Goal: Information Seeking & Learning: Learn about a topic

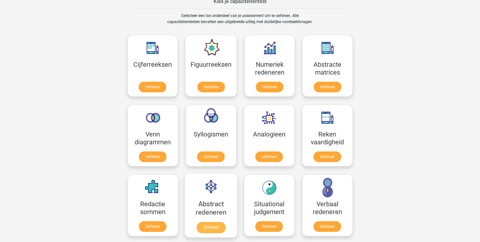
scroll to position [177, 0]
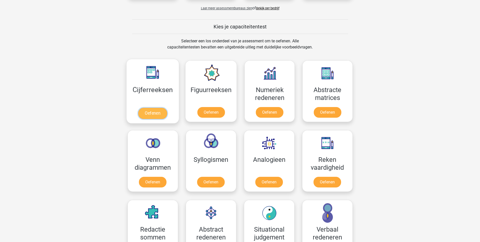
click at [147, 111] on link "Oefenen" at bounding box center [152, 113] width 29 height 11
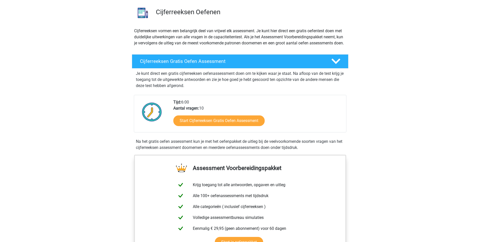
scroll to position [25, 0]
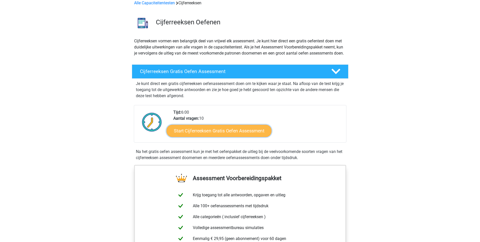
click at [234, 136] on link "Start Cijferreeksen Gratis Oefen Assessment" at bounding box center [219, 130] width 105 height 12
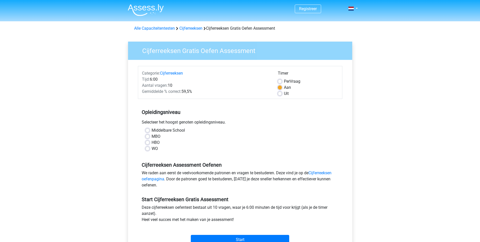
click at [150, 149] on div "WO" at bounding box center [240, 148] width 189 height 6
click at [152, 149] on label "WO" at bounding box center [155, 148] width 6 height 6
click at [148, 149] on input "WO" at bounding box center [148, 147] width 4 height 5
radio input "true"
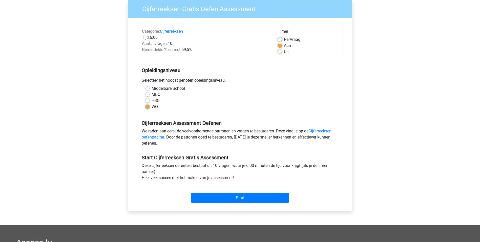
scroll to position [51, 0]
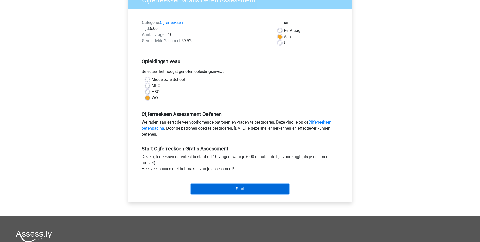
click at [251, 188] on input "Start" at bounding box center [240, 189] width 99 height 10
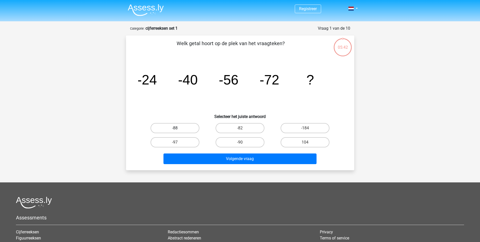
click at [173, 129] on label "-88" at bounding box center [175, 128] width 49 height 10
click at [175, 129] on input "-88" at bounding box center [176, 129] width 3 height 3
radio input "true"
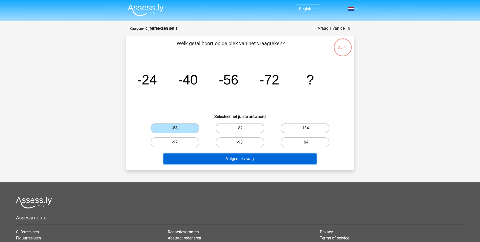
click at [250, 158] on button "Volgende vraag" at bounding box center [240, 158] width 153 height 11
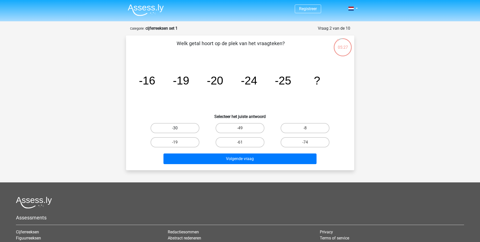
click at [180, 127] on label "-30" at bounding box center [175, 128] width 49 height 10
click at [178, 128] on input "-30" at bounding box center [176, 129] width 3 height 3
radio input "true"
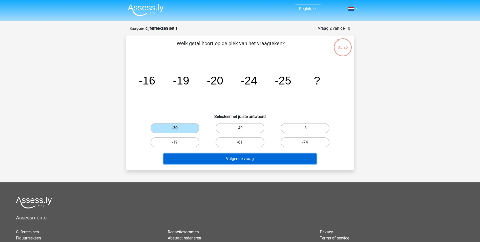
click at [223, 159] on button "Volgende vraag" at bounding box center [240, 158] width 153 height 11
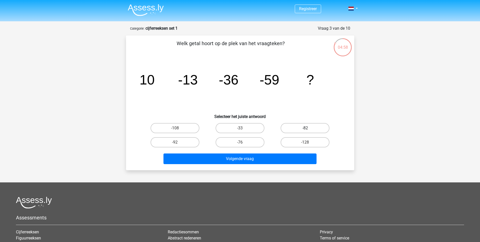
click at [301, 129] on label "-82" at bounding box center [305, 128] width 49 height 10
click at [305, 129] on input "-82" at bounding box center [306, 129] width 3 height 3
radio input "true"
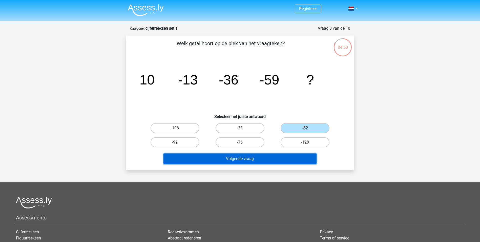
click at [275, 159] on button "Volgende vraag" at bounding box center [240, 158] width 153 height 11
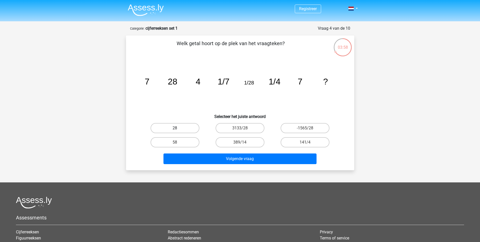
click at [184, 128] on label "28" at bounding box center [175, 128] width 49 height 10
click at [178, 128] on input "28" at bounding box center [176, 129] width 3 height 3
radio input "true"
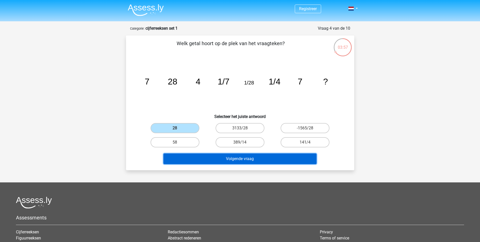
click at [247, 160] on button "Volgende vraag" at bounding box center [240, 158] width 153 height 11
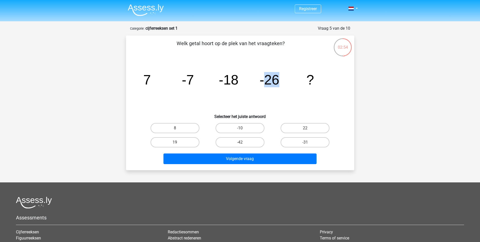
drag, startPoint x: 264, startPoint y: 81, endPoint x: 277, endPoint y: 81, distance: 12.9
click at [277, 81] on tspan "-26" at bounding box center [270, 79] width 20 height 15
drag, startPoint x: 277, startPoint y: 81, endPoint x: 281, endPoint y: 83, distance: 4.5
click at [281, 83] on icon "image/svg+xml 7 -7 -18 -26 ?" at bounding box center [240, 84] width 204 height 51
click at [291, 141] on label "-31" at bounding box center [305, 142] width 49 height 10
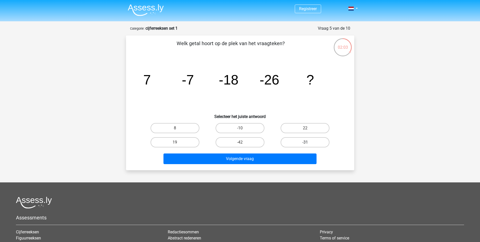
click at [305, 142] on input "-31" at bounding box center [306, 143] width 3 height 3
radio input "true"
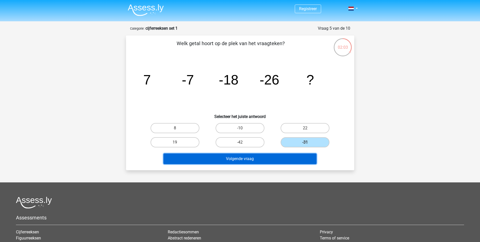
click at [255, 159] on button "Volgende vraag" at bounding box center [240, 158] width 153 height 11
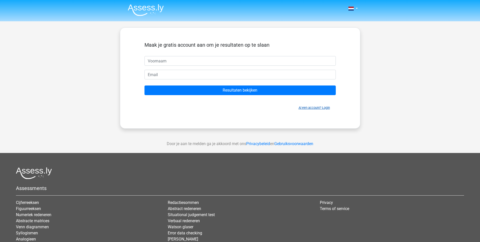
click at [312, 106] on link "Al een account? Login" at bounding box center [314, 108] width 31 height 4
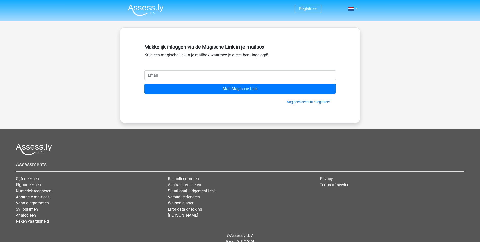
click at [225, 73] on input "email" at bounding box center [240, 75] width 191 height 10
type input "jmo@kpnmail.nl"
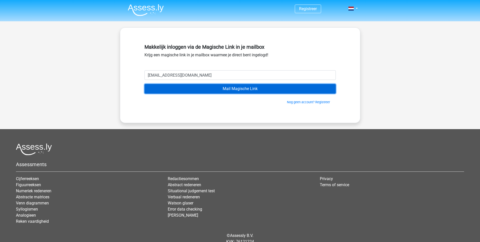
click at [199, 90] on input "Mail Magische Link" at bounding box center [240, 89] width 191 height 10
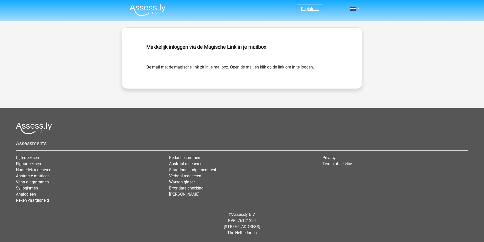
click at [306, 9] on link "Registreer" at bounding box center [310, 8] width 18 height 5
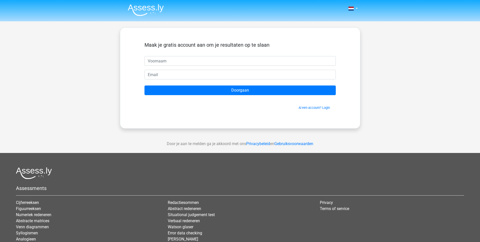
drag, startPoint x: 313, startPoint y: 110, endPoint x: 314, endPoint y: 107, distance: 3.2
click at [313, 110] on span "Al een account? Login" at bounding box center [240, 107] width 187 height 5
click at [315, 106] on link "Al een account? Login" at bounding box center [314, 108] width 31 height 4
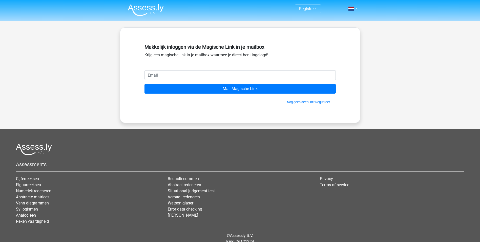
click at [224, 76] on input "email" at bounding box center [240, 75] width 191 height 10
type input "[PERSON_NAME][EMAIL_ADDRESS][DOMAIN_NAME]"
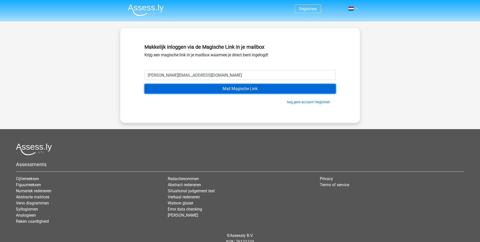
click at [214, 89] on input "Mail Magische Link" at bounding box center [240, 89] width 191 height 10
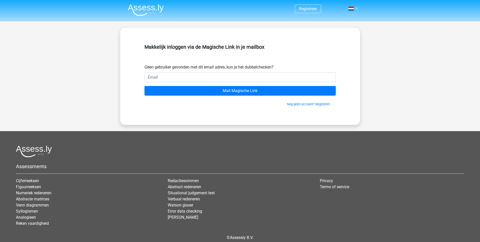
click at [218, 72] on input "email" at bounding box center [240, 77] width 191 height 10
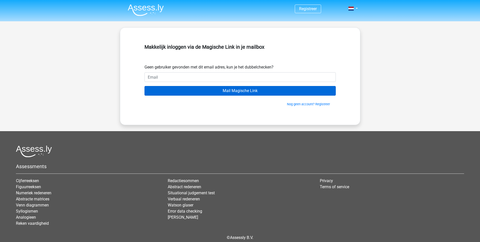
type input "[EMAIL_ADDRESS][DOMAIN_NAME]"
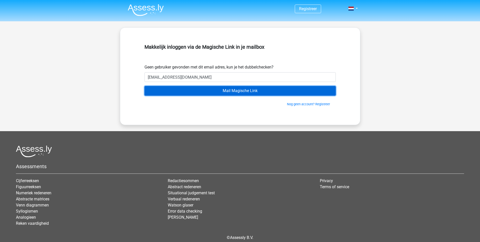
click at [222, 90] on input "Mail Magische Link" at bounding box center [240, 91] width 191 height 10
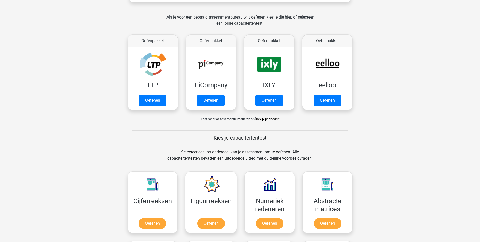
scroll to position [177, 0]
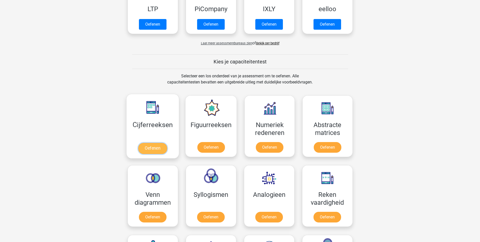
click at [151, 145] on link "Oefenen" at bounding box center [152, 148] width 29 height 11
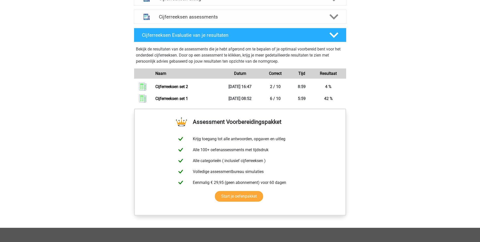
scroll to position [329, 0]
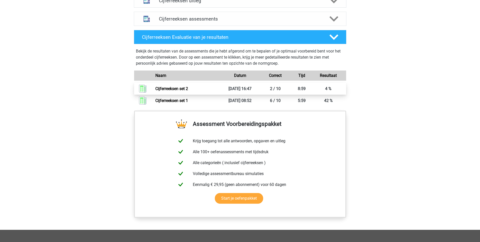
click at [188, 91] on link "Cijferreeksen set 2" at bounding box center [171, 88] width 33 height 5
drag, startPoint x: 206, startPoint y: 94, endPoint x: 198, endPoint y: 95, distance: 8.9
click at [188, 91] on link "Cijferreeksen set 2" at bounding box center [171, 88] width 33 height 5
click at [177, 91] on link "Cijferreeksen set 2" at bounding box center [171, 88] width 33 height 5
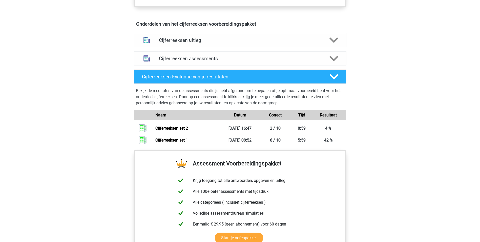
scroll to position [279, 0]
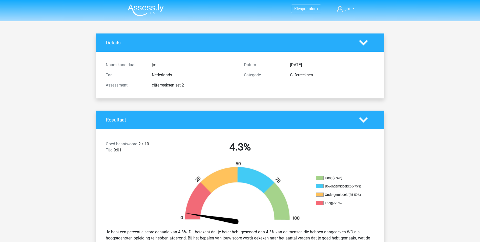
click at [362, 45] on icon at bounding box center [363, 42] width 9 height 9
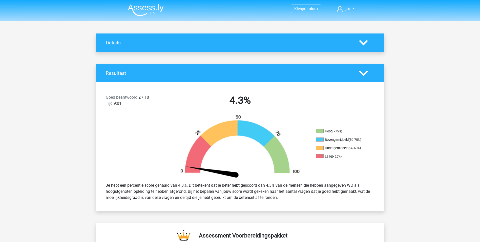
click at [362, 71] on icon at bounding box center [363, 73] width 9 height 9
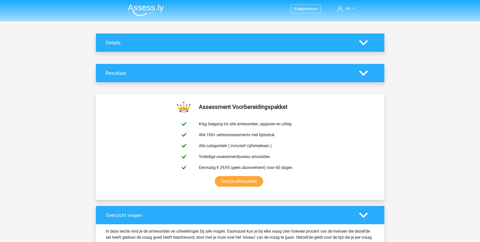
click at [365, 73] on polygon at bounding box center [363, 73] width 9 height 6
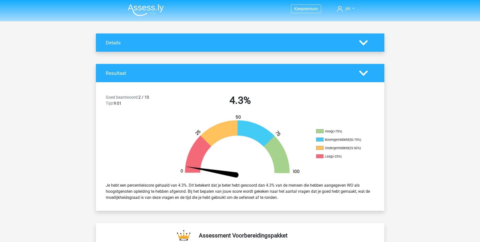
click at [265, 159] on img at bounding box center [240, 146] width 137 height 64
click at [215, 174] on img at bounding box center [240, 146] width 137 height 64
click at [357, 37] on div "Details" at bounding box center [240, 42] width 289 height 18
click at [360, 42] on icon at bounding box center [363, 42] width 9 height 9
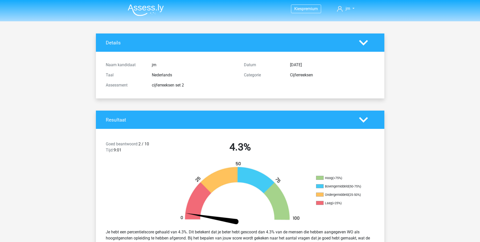
click at [282, 75] on div "Categorie" at bounding box center [263, 75] width 46 height 6
click at [177, 84] on div "cijferreeksen set 2" at bounding box center [194, 85] width 92 height 6
click at [143, 9] on img at bounding box center [146, 10] width 36 height 12
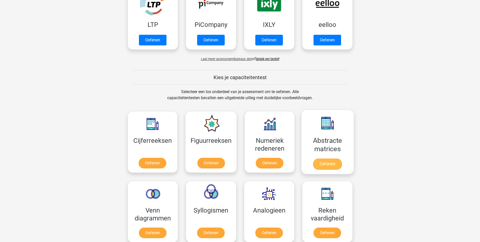
scroll to position [152, 0]
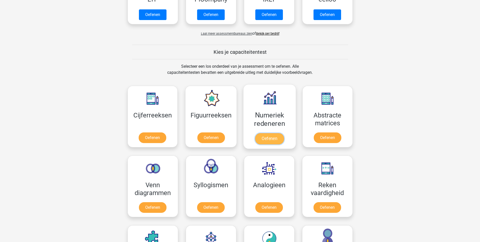
click at [272, 133] on link "Oefenen" at bounding box center [269, 138] width 29 height 11
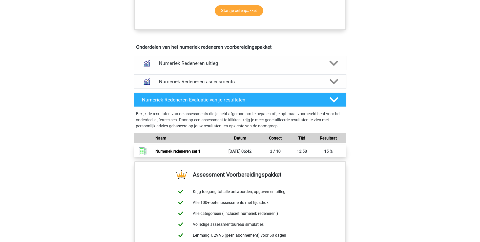
scroll to position [279, 0]
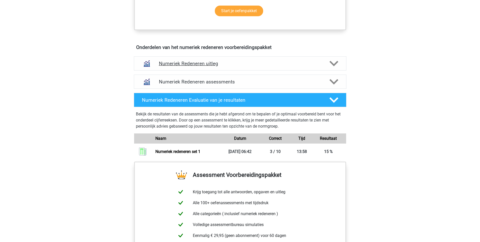
click at [247, 67] on div "Numeriek Redeneren uitleg" at bounding box center [240, 63] width 213 height 14
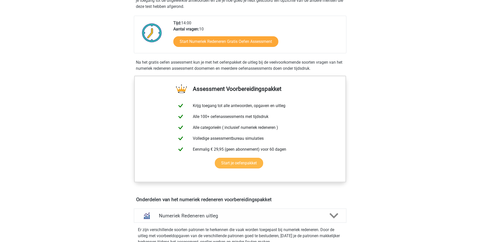
scroll to position [0, 0]
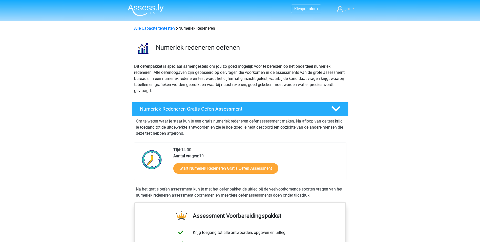
click at [353, 10] on link "jm" at bounding box center [345, 9] width 21 height 6
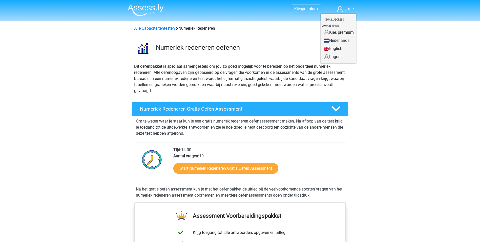
click at [335, 53] on link "Logout" at bounding box center [338, 57] width 35 height 8
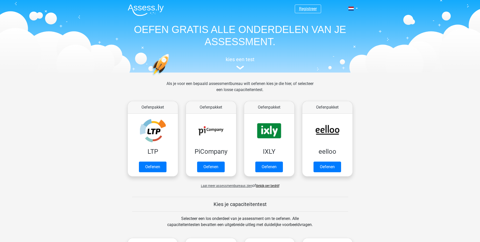
click at [308, 10] on link "Registreer" at bounding box center [308, 8] width 18 height 5
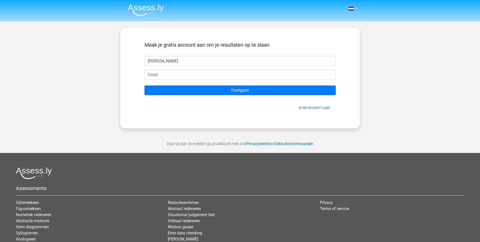
type input "[PERSON_NAME]"
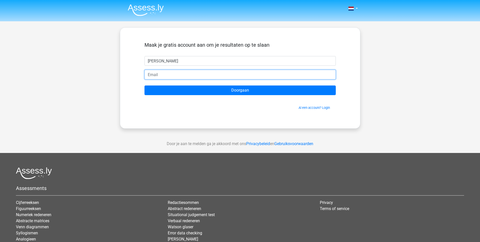
click at [218, 76] on input "email" at bounding box center [240, 75] width 191 height 10
type input "[PERSON_NAME][EMAIL_ADDRESS][DOMAIN_NAME]"
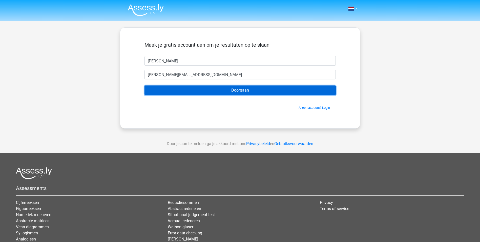
click at [214, 90] on input "Doorgaan" at bounding box center [240, 90] width 191 height 10
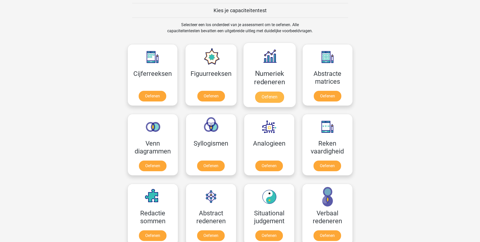
scroll to position [203, 0]
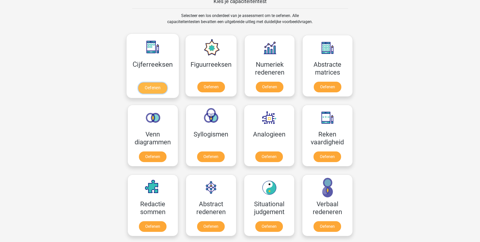
click at [152, 87] on link "Oefenen" at bounding box center [152, 87] width 29 height 11
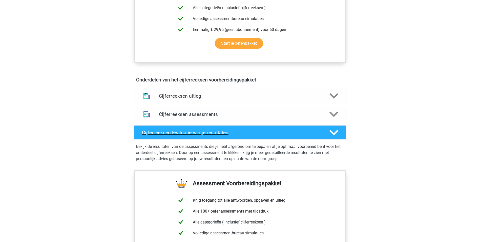
scroll to position [228, 0]
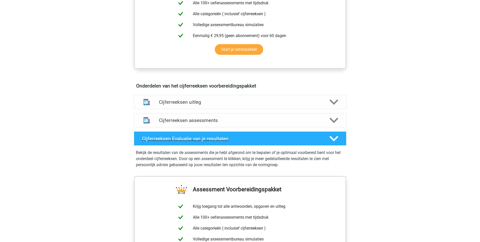
click at [232, 145] on div "Cijferreeksen Evaluatie van je resultaten" at bounding box center [240, 138] width 213 height 14
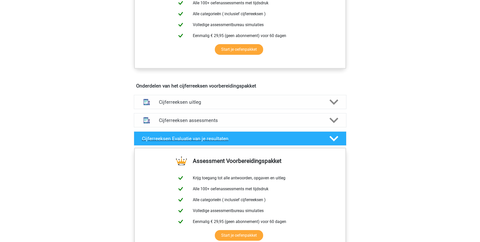
click at [232, 145] on div "Cijferreeksen Evaluatie van je resultaten" at bounding box center [240, 138] width 213 height 14
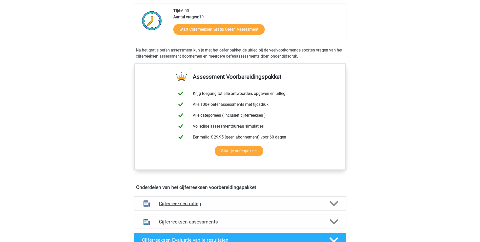
scroll to position [51, 0]
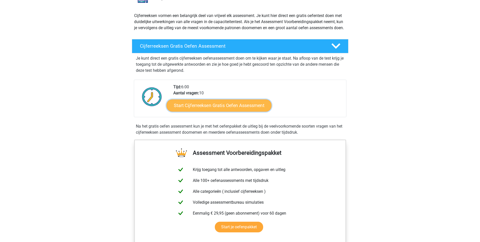
click at [238, 111] on link "Start Cijferreeksen Gratis Oefen Assessment" at bounding box center [219, 105] width 105 height 12
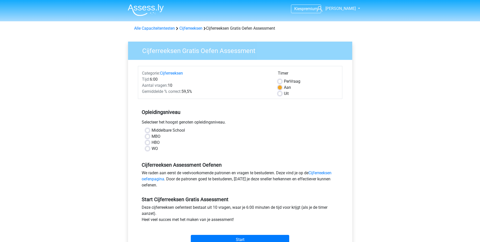
click at [152, 149] on label "WO" at bounding box center [155, 148] width 6 height 6
click at [148, 149] on input "WO" at bounding box center [148, 147] width 4 height 5
radio input "true"
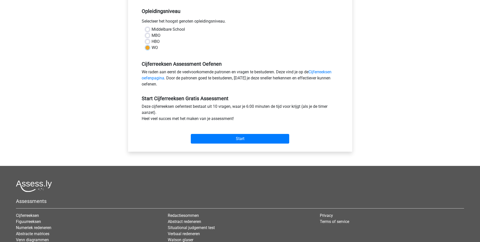
scroll to position [101, 0]
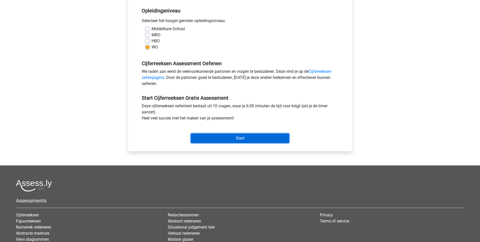
click at [251, 140] on input "Start" at bounding box center [240, 138] width 99 height 10
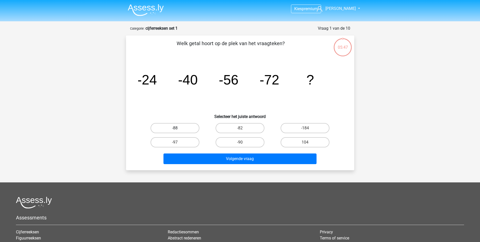
click at [183, 128] on label "-88" at bounding box center [175, 128] width 49 height 10
click at [178, 128] on input "-88" at bounding box center [176, 129] width 3 height 3
radio input "true"
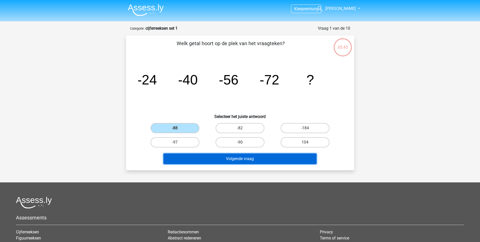
click at [241, 159] on button "Volgende vraag" at bounding box center [240, 158] width 153 height 11
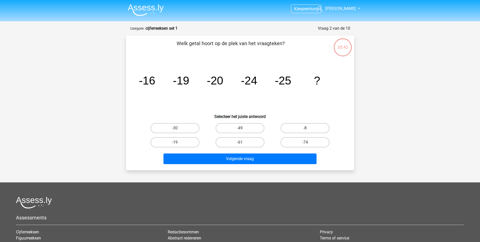
scroll to position [25, 0]
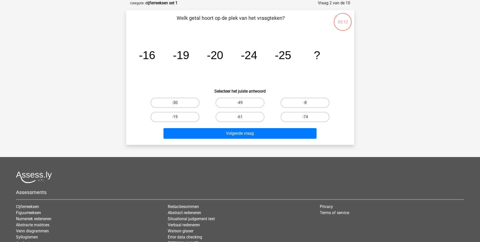
click at [184, 103] on label "-30" at bounding box center [175, 102] width 49 height 10
click at [178, 103] on input "-30" at bounding box center [176, 104] width 3 height 3
radio input "true"
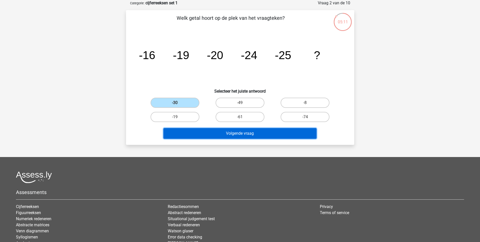
click at [225, 133] on button "Volgende vraag" at bounding box center [240, 133] width 153 height 11
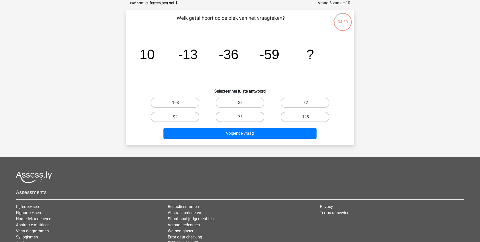
click at [308, 102] on label "-82" at bounding box center [305, 102] width 49 height 10
click at [308, 103] on input "-82" at bounding box center [306, 104] width 3 height 3
radio input "true"
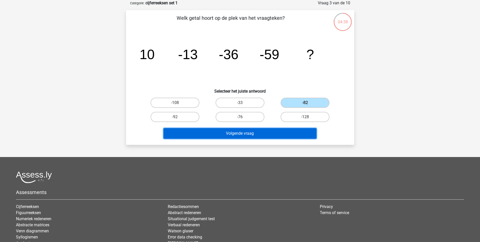
click at [268, 134] on button "Volgende vraag" at bounding box center [240, 133] width 153 height 11
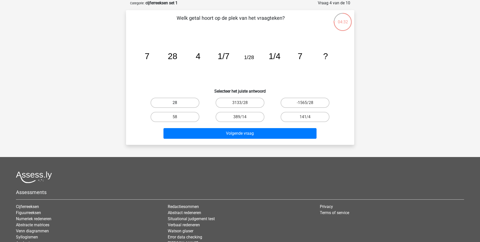
click at [187, 102] on label "28" at bounding box center [175, 102] width 49 height 10
click at [178, 103] on input "28" at bounding box center [176, 104] width 3 height 3
radio input "true"
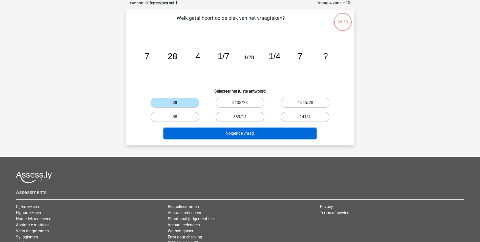
click at [225, 133] on button "Volgende vraag" at bounding box center [240, 133] width 153 height 11
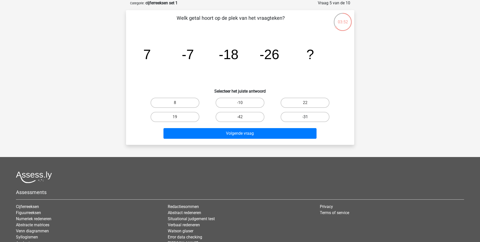
click at [305, 117] on label "-31" at bounding box center [305, 117] width 49 height 10
click at [305, 117] on input "-31" at bounding box center [306, 118] width 3 height 3
radio input "true"
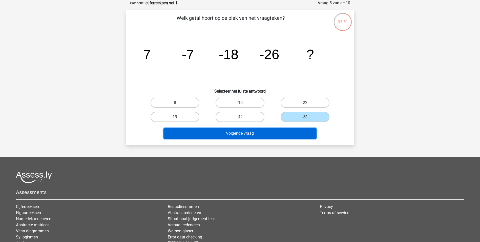
click at [266, 134] on button "Volgende vraag" at bounding box center [240, 133] width 153 height 11
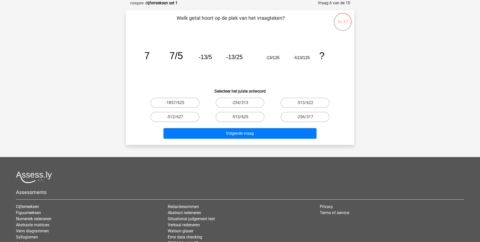
click at [237, 118] on label "-513/625" at bounding box center [240, 117] width 49 height 10
click at [240, 118] on input "-513/625" at bounding box center [241, 118] width 3 height 3
radio input "true"
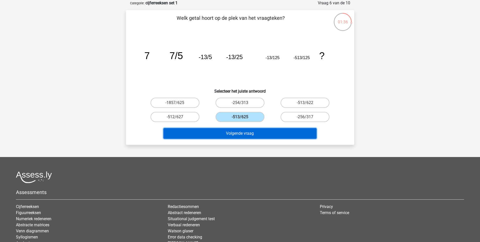
click at [243, 129] on button "Volgende vraag" at bounding box center [240, 133] width 153 height 11
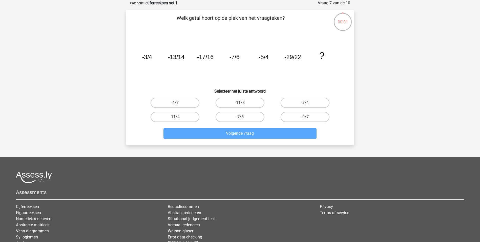
click at [177, 118] on input "-11/4" at bounding box center [176, 118] width 3 height 3
radio input "true"
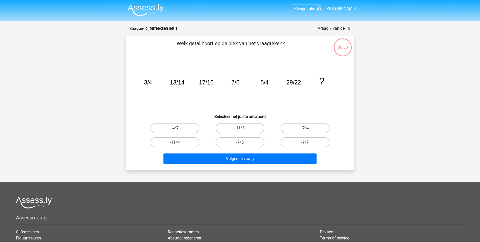
scroll to position [25, 0]
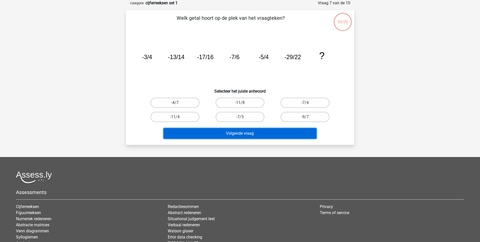
click at [221, 130] on button "Volgende vraag" at bounding box center [240, 133] width 153 height 11
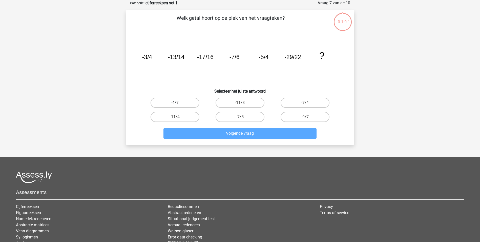
click at [187, 103] on label "-4/7" at bounding box center [175, 102] width 49 height 10
click at [178, 103] on input "-4/7" at bounding box center [176, 104] width 3 height 3
radio input "true"
click at [194, 114] on label "-11/4" at bounding box center [175, 117] width 49 height 10
click at [178, 117] on input "-11/4" at bounding box center [176, 118] width 3 height 3
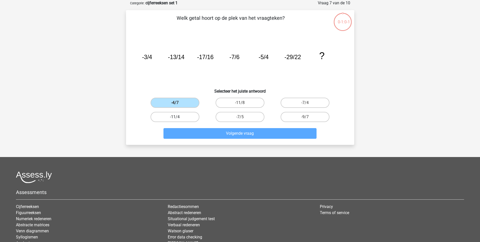
radio input "true"
click at [254, 83] on icon "image/svg+xml -3/4 -13/14 -17/16 -7/6 -5/4 -29/22 ?" at bounding box center [240, 58] width 204 height 51
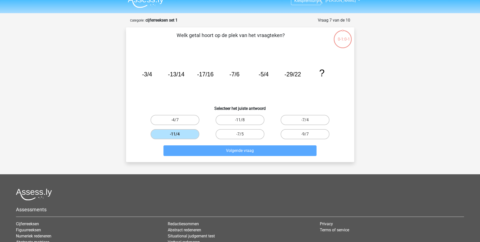
scroll to position [0, 0]
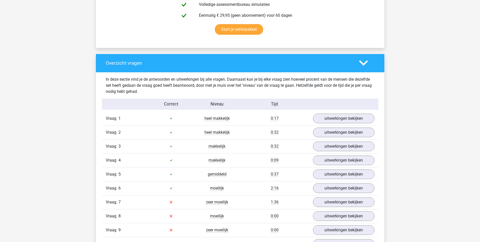
scroll to position [355, 0]
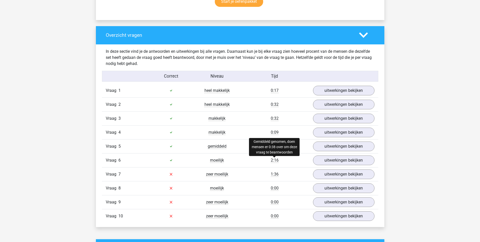
click at [275, 160] on span "2:16" at bounding box center [275, 159] width 8 height 5
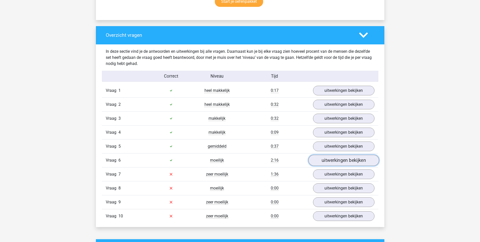
click at [355, 160] on link "uitwerkingen bekijken" at bounding box center [343, 159] width 71 height 11
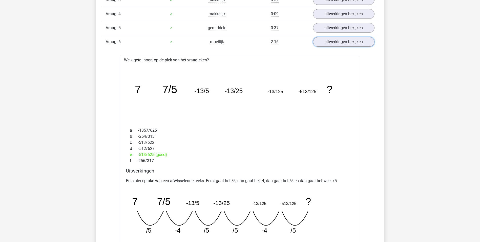
scroll to position [481, 0]
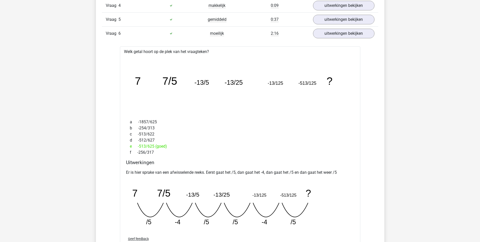
drag, startPoint x: 223, startPoint y: 192, endPoint x: 186, endPoint y: 182, distance: 38.5
click at [186, 182] on icon "image/svg+xml 7 7/5 -13/5 -13/25 -13/125 -513/125 ? /5 -4 /5 /5 -4" at bounding box center [227, 204] width 203 height 51
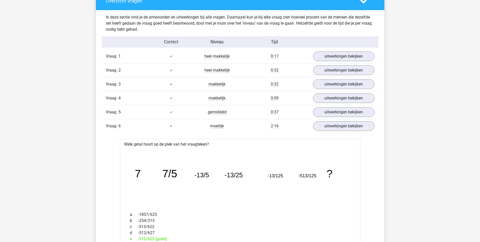
scroll to position [380, 0]
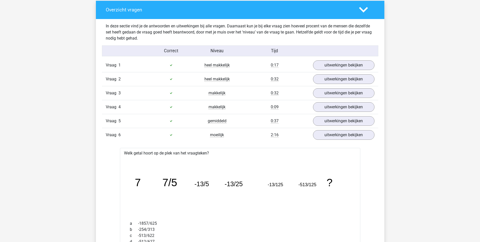
click at [304, 140] on div "Vraag 6 moeilijk 2:16 uitwerkingen bekijken" at bounding box center [240, 135] width 277 height 14
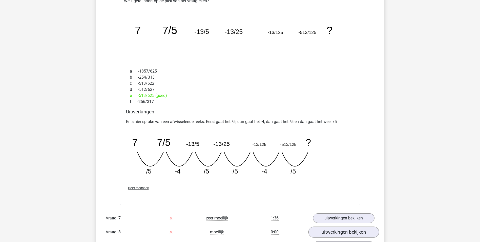
scroll to position [608, 0]
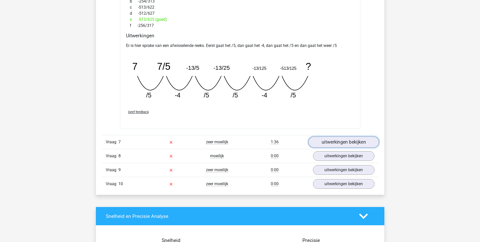
click at [320, 140] on link "uitwerkingen bekijken" at bounding box center [343, 141] width 71 height 11
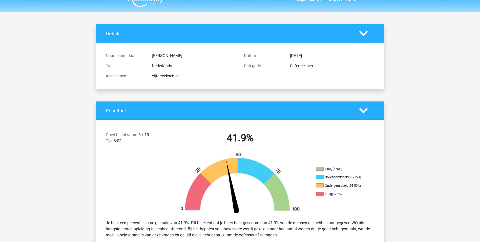
scroll to position [0, 0]
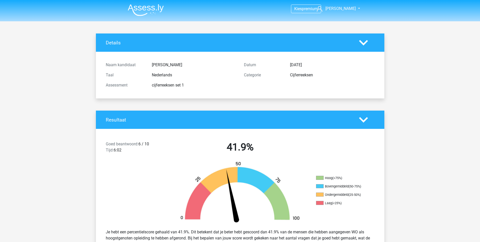
click at [154, 11] on img at bounding box center [146, 10] width 36 height 12
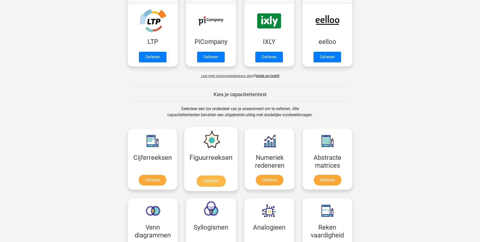
scroll to position [152, 0]
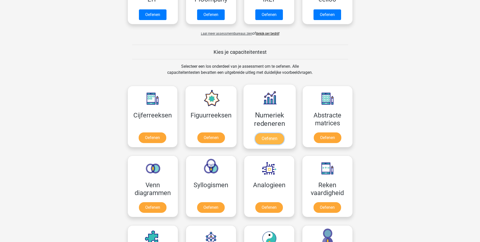
click at [274, 138] on link "Oefenen" at bounding box center [269, 138] width 29 height 11
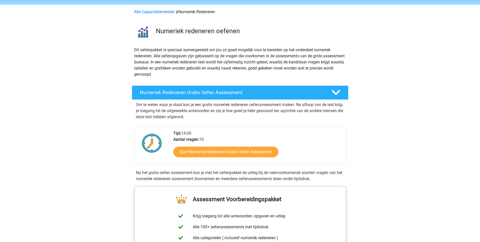
scroll to position [25, 0]
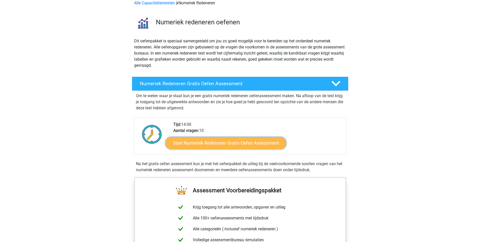
click at [255, 142] on link "Start Numeriek Redeneren Gratis Oefen Assessment" at bounding box center [226, 142] width 121 height 12
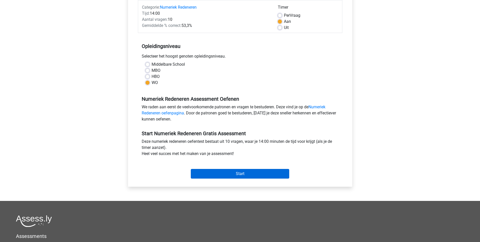
scroll to position [76, 0]
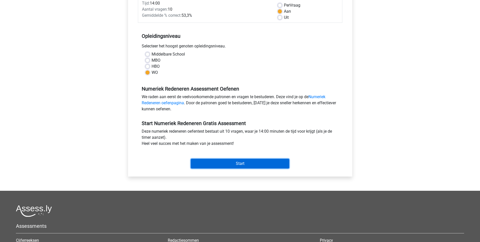
click at [241, 162] on input "Start" at bounding box center [240, 164] width 99 height 10
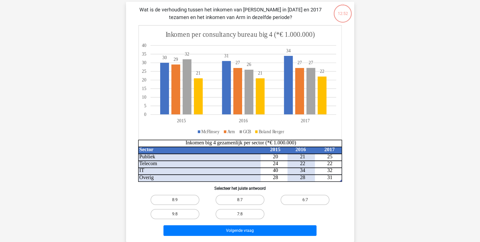
scroll to position [25, 0]
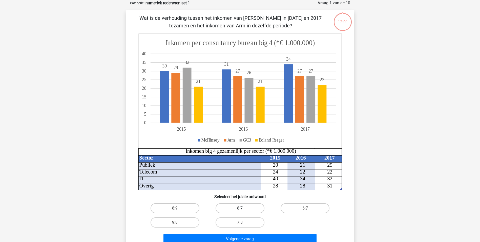
click at [245, 207] on label "8:7" at bounding box center [240, 208] width 49 height 10
click at [243, 208] on input "8:7" at bounding box center [241, 209] width 3 height 3
radio input "true"
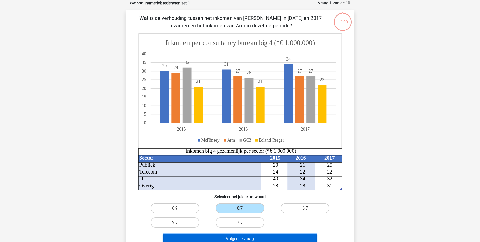
click at [254, 237] on button "Volgende vraag" at bounding box center [240, 238] width 153 height 11
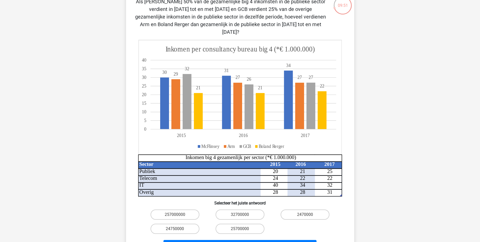
scroll to position [51, 0]
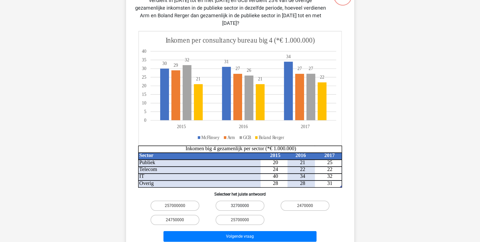
click at [248, 200] on label "32700000" at bounding box center [240, 205] width 49 height 10
click at [243, 205] on input "32700000" at bounding box center [241, 206] width 3 height 3
radio input "true"
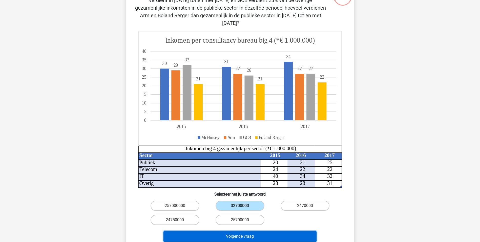
click at [269, 231] on button "Volgende vraag" at bounding box center [240, 236] width 153 height 11
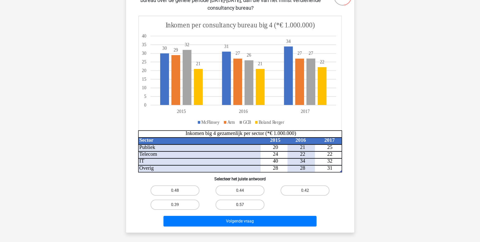
click at [236, 206] on label "0.57" at bounding box center [240, 204] width 49 height 10
click at [240, 206] on input "0.57" at bounding box center [241, 205] width 3 height 3
radio input "true"
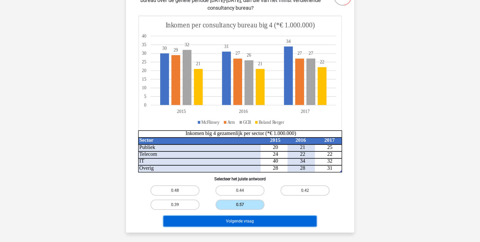
click at [250, 221] on button "Volgende vraag" at bounding box center [240, 220] width 153 height 11
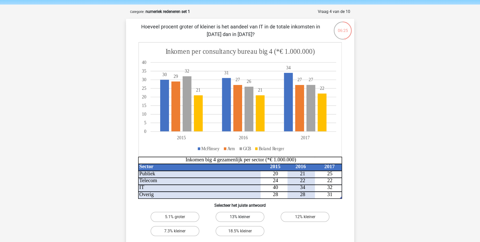
scroll to position [25, 0]
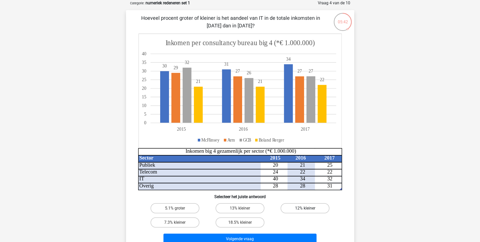
click at [301, 209] on label "12% kleiner" at bounding box center [305, 208] width 49 height 10
click at [305, 209] on input "12% kleiner" at bounding box center [306, 209] width 3 height 3
radio input "true"
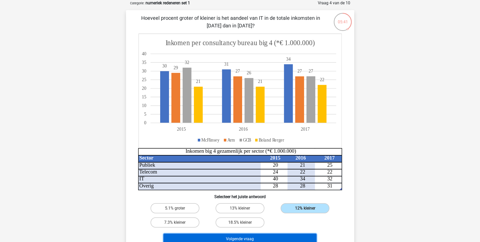
click at [298, 235] on button "Volgende vraag" at bounding box center [240, 238] width 153 height 11
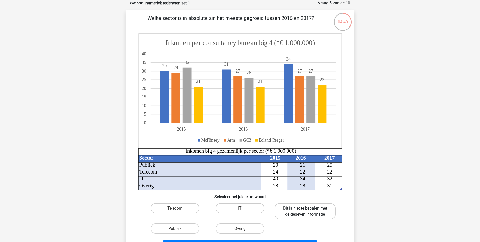
click at [315, 212] on label "Dit is niet te bepalen met de gegeven informatie" at bounding box center [305, 211] width 61 height 16
click at [309, 211] on input "Dit is niet te bepalen met de gegeven informatie" at bounding box center [306, 209] width 3 height 3
radio input "true"
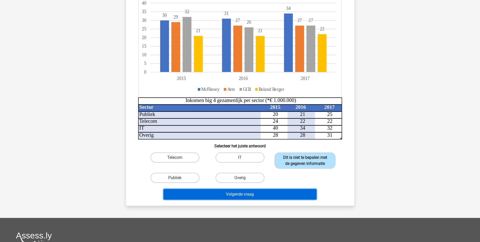
click at [287, 191] on button "Volgende vraag" at bounding box center [240, 194] width 153 height 11
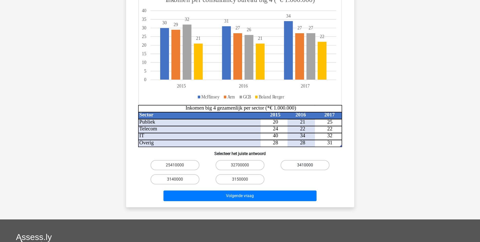
click at [302, 164] on label "3410000" at bounding box center [305, 165] width 49 height 10
click at [305, 165] on input "3410000" at bounding box center [306, 166] width 3 height 3
radio input "true"
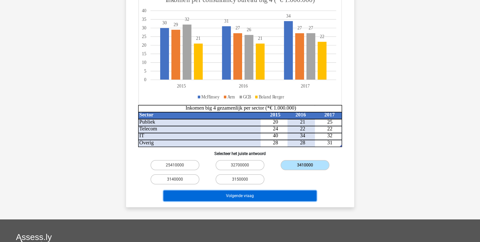
click at [275, 194] on button "Volgende vraag" at bounding box center [240, 195] width 153 height 11
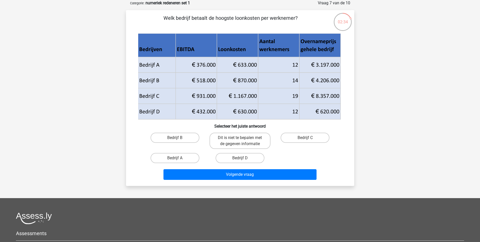
scroll to position [0, 0]
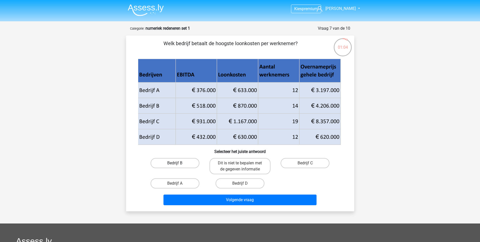
click at [189, 162] on label "Bedrijf B" at bounding box center [175, 163] width 49 height 10
click at [178, 163] on input "Bedrijf B" at bounding box center [176, 164] width 3 height 3
radio input "true"
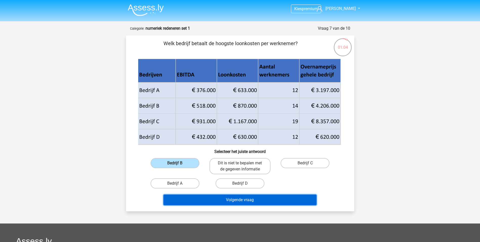
click at [238, 199] on button "Volgende vraag" at bounding box center [240, 199] width 153 height 11
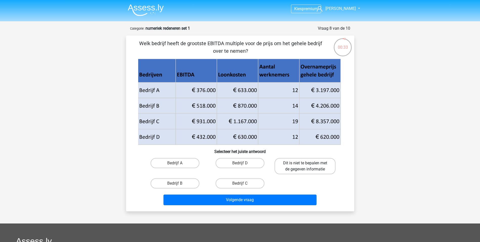
click at [309, 165] on label "Dit is niet te bepalen met de gegeven informatie" at bounding box center [305, 166] width 61 height 16
click at [309, 165] on input "Dit is niet te bepalen met de gegeven informatie" at bounding box center [306, 164] width 3 height 3
radio input "true"
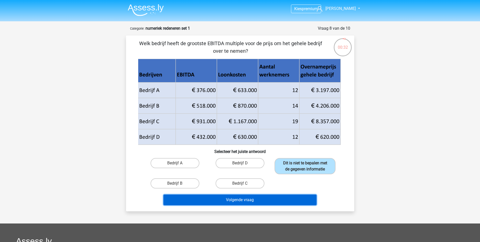
click at [247, 200] on button "Volgende vraag" at bounding box center [240, 199] width 153 height 11
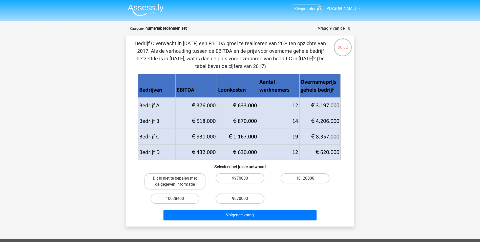
click at [295, 181] on label "10120000" at bounding box center [305, 178] width 49 height 10
click at [305, 181] on input "10120000" at bounding box center [306, 179] width 3 height 3
radio input "true"
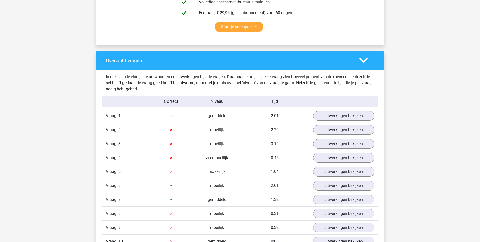
scroll to position [355, 0]
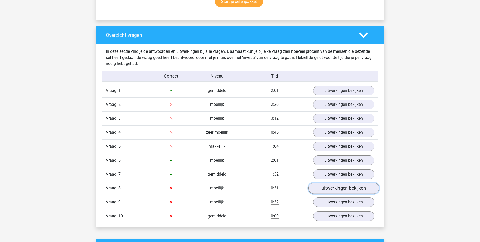
click at [342, 188] on link "uitwerkingen bekijken" at bounding box center [343, 187] width 71 height 11
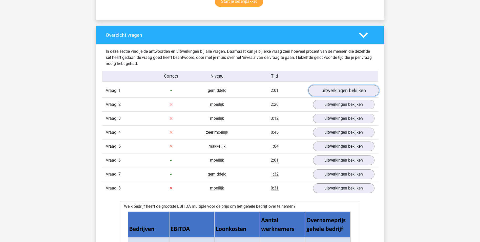
click at [356, 94] on link "uitwerkingen bekijken" at bounding box center [343, 90] width 71 height 11
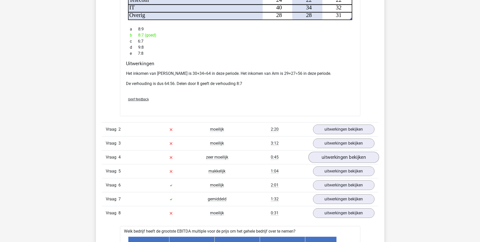
scroll to position [633, 0]
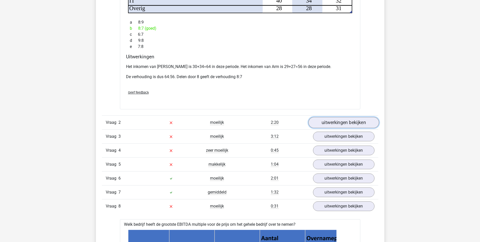
click at [338, 119] on link "uitwerkingen bekijken" at bounding box center [343, 122] width 71 height 11
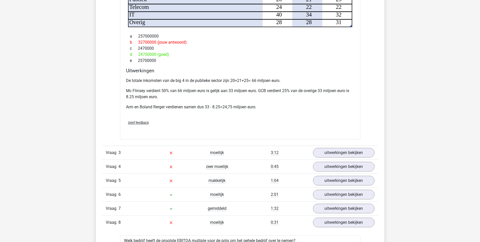
scroll to position [937, 0]
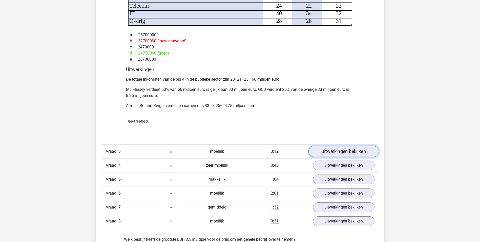
click at [332, 146] on link "uitwerkingen bekijken" at bounding box center [343, 151] width 71 height 11
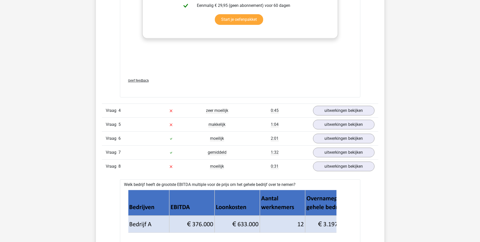
scroll to position [1443, 0]
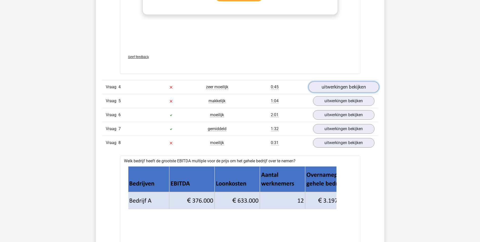
click at [339, 81] on link "uitwerkingen bekijken" at bounding box center [343, 86] width 71 height 11
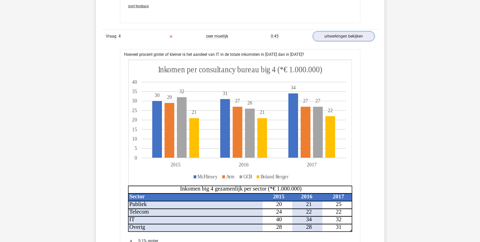
scroll to position [1545, 0]
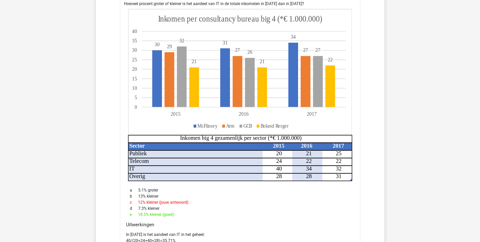
drag, startPoint x: 314, startPoint y: 205, endPoint x: 267, endPoint y: 202, distance: 46.9
click at [267, 205] on div "d 7.3% kleiner" at bounding box center [240, 208] width 228 height 6
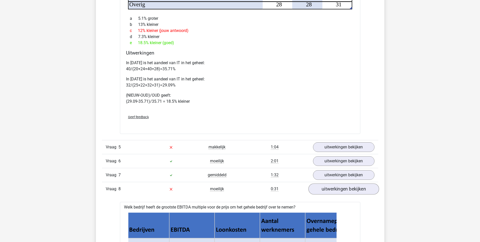
scroll to position [1722, 0]
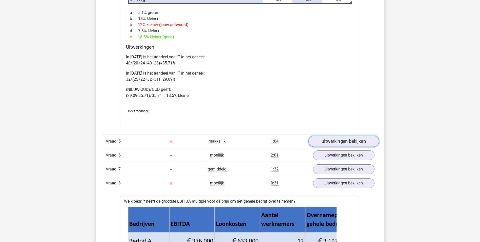
click at [348, 138] on link "uitwerkingen bekijken" at bounding box center [343, 141] width 71 height 11
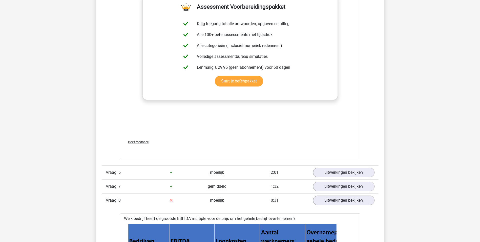
scroll to position [2152, 0]
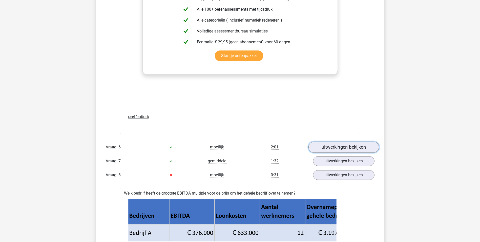
click at [348, 143] on link "uitwerkingen bekijken" at bounding box center [343, 146] width 71 height 11
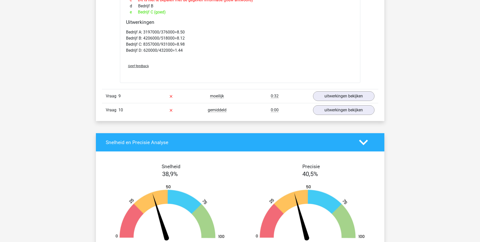
scroll to position [2760, 0]
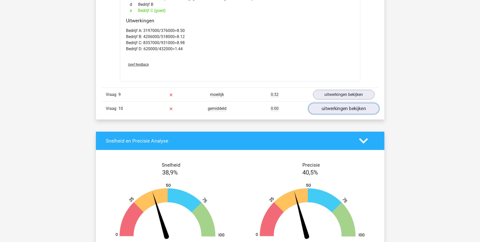
click at [338, 103] on link "uitwerkingen bekijken" at bounding box center [343, 108] width 71 height 11
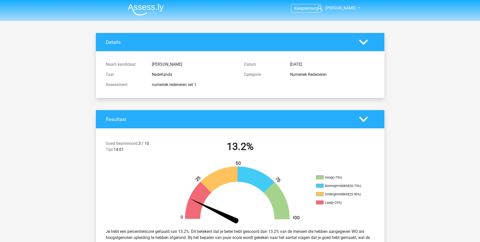
scroll to position [0, 0]
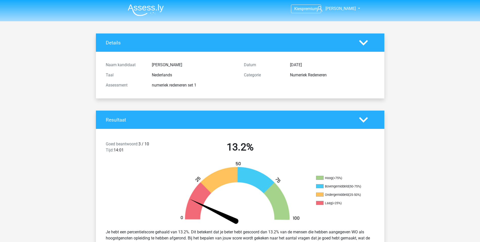
click at [146, 6] on img at bounding box center [146, 10] width 36 height 12
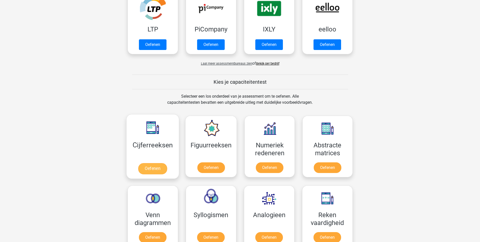
scroll to position [127, 0]
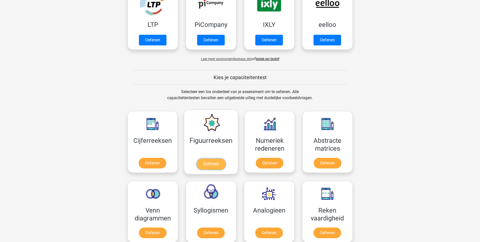
click at [212, 166] on link "Oefenen" at bounding box center [211, 163] width 29 height 11
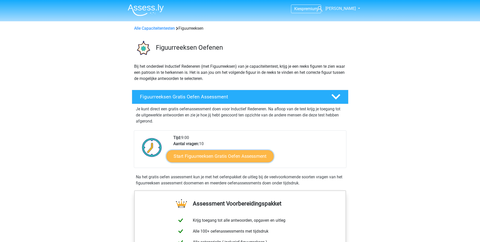
click at [234, 157] on link "Start Figuurreeksen Gratis Oefen Assessment" at bounding box center [219, 156] width 107 height 12
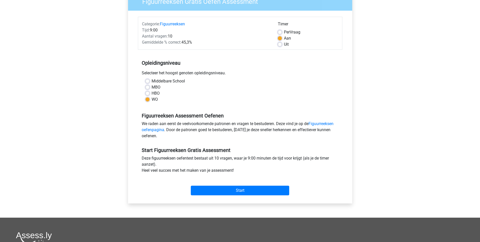
scroll to position [51, 0]
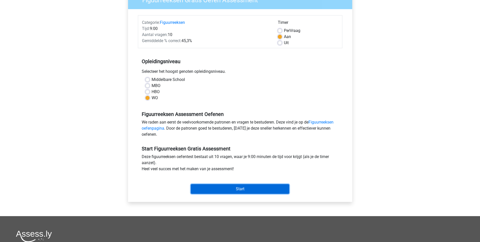
click at [232, 188] on input "Start" at bounding box center [240, 189] width 99 height 10
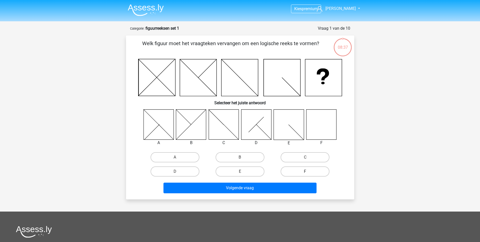
click at [319, 171] on label "F" at bounding box center [305, 171] width 49 height 10
click at [309, 171] on input "F" at bounding box center [306, 172] width 3 height 3
radio input "true"
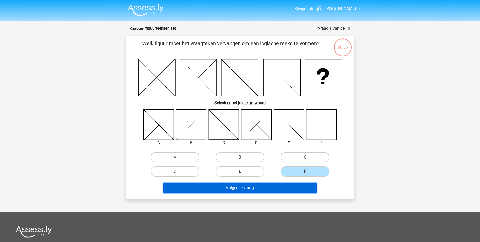
click at [284, 189] on button "Volgende vraag" at bounding box center [240, 187] width 153 height 11
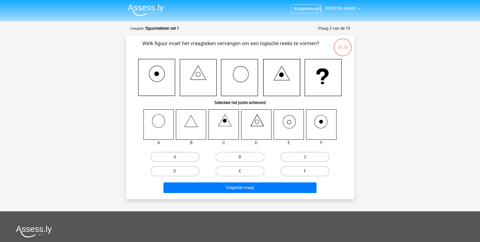
scroll to position [25, 0]
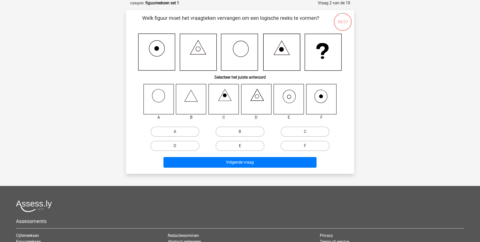
click at [234, 148] on label "E" at bounding box center [240, 146] width 49 height 10
click at [240, 148] on input "E" at bounding box center [241, 147] width 3 height 3
radio input "true"
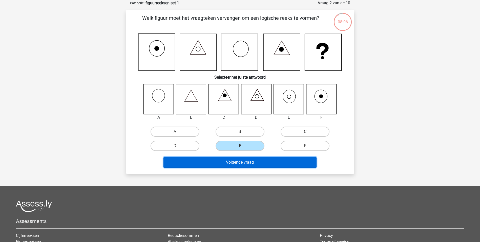
click at [241, 163] on button "Volgende vraag" at bounding box center [240, 162] width 153 height 11
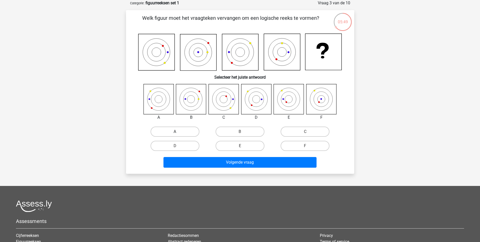
click at [177, 131] on label "A" at bounding box center [175, 131] width 49 height 10
click at [177, 131] on input "A" at bounding box center [176, 132] width 3 height 3
radio input "true"
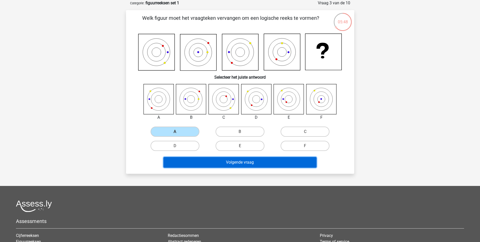
click at [270, 163] on button "Volgende vraag" at bounding box center [240, 162] width 153 height 11
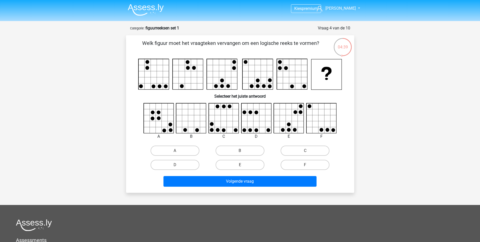
scroll to position [0, 0]
